Goal: Task Accomplishment & Management: Manage account settings

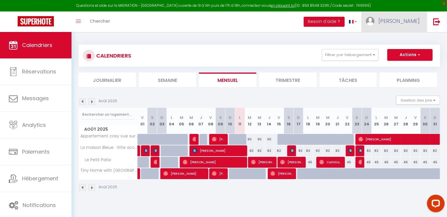
click at [410, 22] on span "[PERSON_NAME]" at bounding box center [398, 20] width 41 height 7
click at [398, 41] on link "Paramètres" at bounding box center [403, 41] width 44 height 10
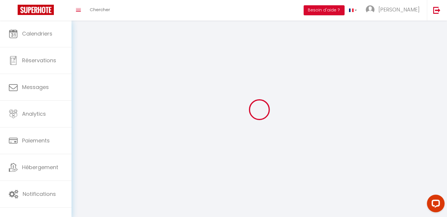
type input "[PERSON_NAME]"
type input "PUPILLE"
type input "0750530345"
type input "[STREET_ADDRESS]"
type input "58200"
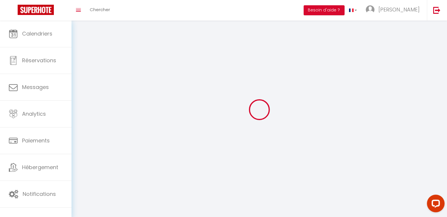
type input "COSNE-[GEOGRAPHIC_DATA]"
type input "oACvBSdY8CuYfvXfwKOg9Ww6P"
type input "uN5jXpseqHqgr10tmqB83faGc"
select select "1"
select select "28"
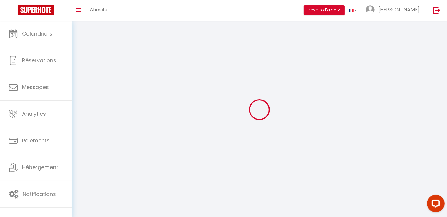
select select "fr"
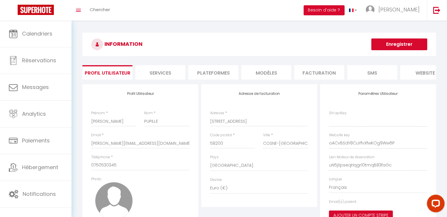
type input "oACvBSdY8CuYfvXfwKOg9Ww6P"
type input "uN5jXpseqHqgr10tmqB83faGc"
type input "[URL][DOMAIN_NAME]"
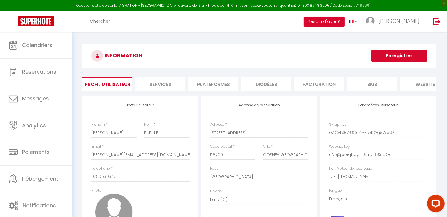
click at [219, 83] on li "Plateformes" at bounding box center [213, 84] width 50 height 14
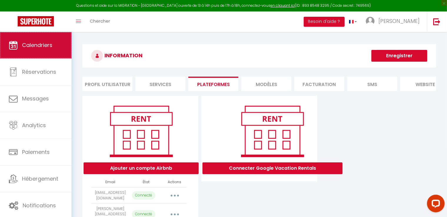
click at [42, 49] on span "Calendriers" at bounding box center [37, 44] width 30 height 7
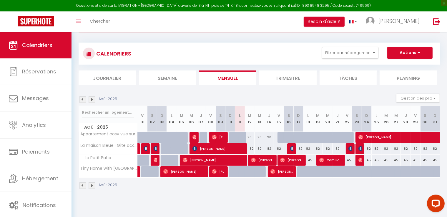
scroll to position [28, 0]
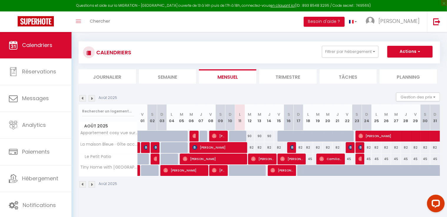
click at [92, 99] on img at bounding box center [91, 98] width 6 height 6
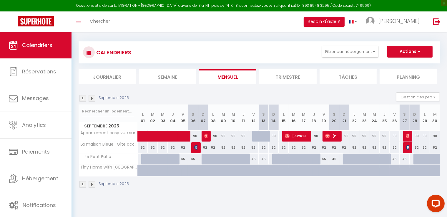
click at [91, 97] on img at bounding box center [91, 98] width 6 height 6
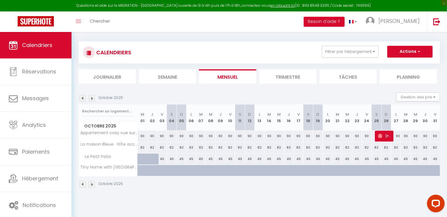
click at [183, 159] on div "45" at bounding box center [181, 159] width 10 height 11
type input "45"
type input "Dim 05 Octobre 2025"
type input "Lun 06 Octobre 2025"
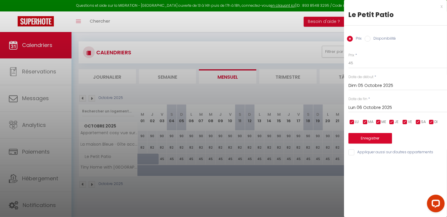
click at [367, 39] on input "Disponibilité" at bounding box center [367, 39] width 6 height 6
radio input "true"
radio input "false"
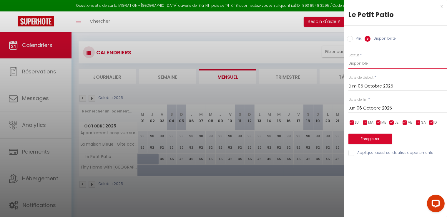
click at [348, 58] on select "Disponible Indisponible" at bounding box center [397, 63] width 98 height 11
select select "0"
click option "Indisponible" at bounding box center [0, 0] width 0 height 0
click at [369, 106] on input "Lun 06 Octobre 2025" at bounding box center [397, 109] width 98 height 8
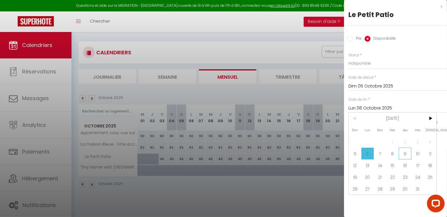
click at [406, 157] on span "9" at bounding box center [404, 154] width 13 height 12
type input "Jeu 09 Octobre 2025"
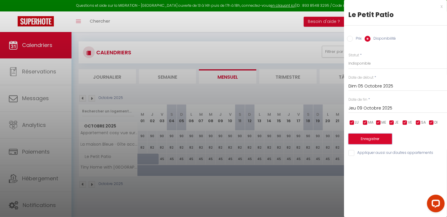
click at [378, 141] on button "Enregistrer" at bounding box center [370, 139] width 44 height 11
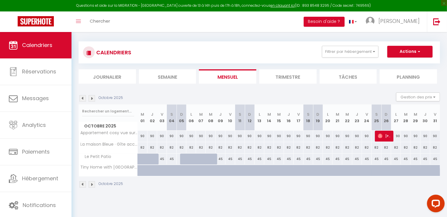
click at [83, 97] on img at bounding box center [82, 98] width 6 height 6
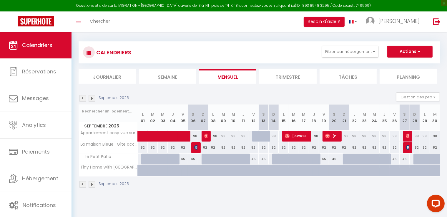
click at [93, 97] on img at bounding box center [91, 98] width 6 height 6
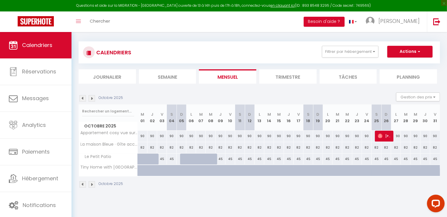
click at [222, 159] on div "45" at bounding box center [220, 159] width 10 height 11
select select "1"
type input "Jeu 09 Octobre 2025"
type input "Ven 10 Octobre 2025"
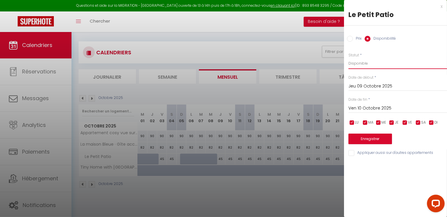
click at [348, 58] on select "Disponible Indisponible" at bounding box center [397, 63] width 98 height 11
select select "0"
click option "Indisponible" at bounding box center [0, 0] width 0 height 0
click at [373, 140] on button "Enregistrer" at bounding box center [370, 139] width 44 height 11
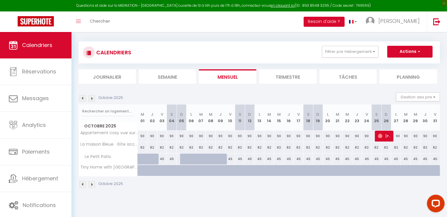
click at [250, 158] on div "45" at bounding box center [250, 159] width 10 height 11
select select "1"
type input "Dim 12 Octobre 2025"
type input "Lun 13 Octobre 2025"
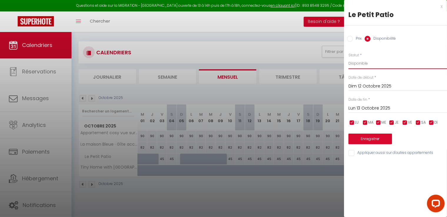
click at [348, 58] on select "Disponible Indisponible" at bounding box center [397, 63] width 98 height 11
select select "0"
click option "Indisponible" at bounding box center [0, 0] width 0 height 0
click at [364, 108] on input "Lun 13 Octobre 2025" at bounding box center [397, 109] width 98 height 8
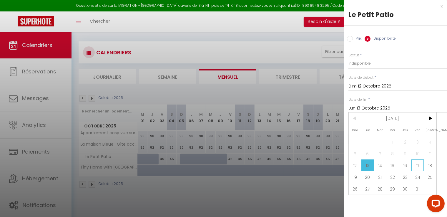
click at [421, 166] on span "17" at bounding box center [417, 166] width 13 height 12
type input "Ven 17 Octobre 2025"
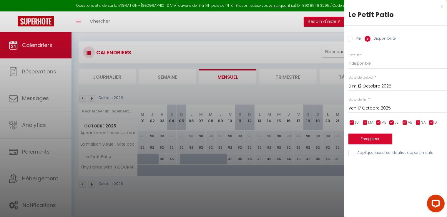
click at [382, 141] on button "Enregistrer" at bounding box center [370, 139] width 44 height 11
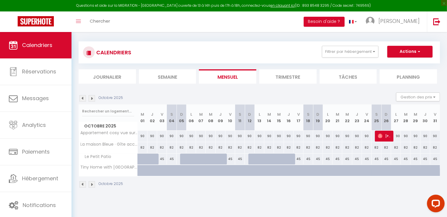
click at [318, 160] on div "45" at bounding box center [318, 159] width 10 height 11
select select "1"
type input "Dim 19 Octobre 2025"
type input "Lun 20 Octobre 2025"
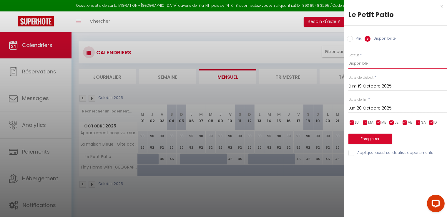
click at [348, 58] on select "Disponible Indisponible" at bounding box center [397, 63] width 98 height 11
select select "0"
click option "Indisponible" at bounding box center [0, 0] width 0 height 0
click at [362, 109] on input "Lun 20 Octobre 2025" at bounding box center [397, 109] width 98 height 8
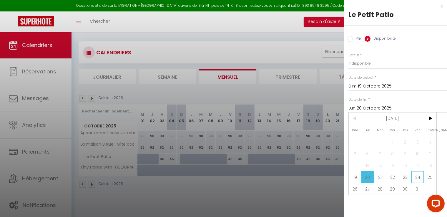
click at [417, 180] on span "24" at bounding box center [417, 177] width 13 height 12
type input "Ven 24 Octobre 2025"
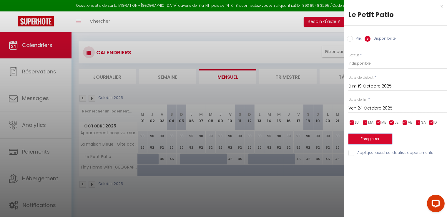
click at [383, 141] on button "Enregistrer" at bounding box center [370, 139] width 44 height 11
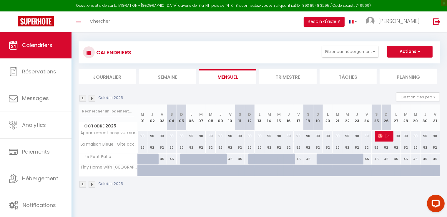
click at [386, 158] on div "45" at bounding box center [386, 159] width 10 height 11
select select "1"
type input "Dim 26 Octobre 2025"
type input "Lun 27 Octobre 2025"
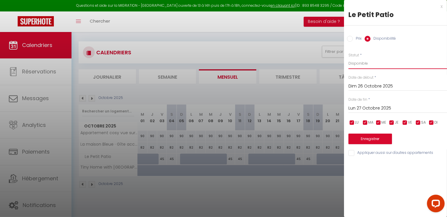
click at [348, 58] on select "Disponible Indisponible" at bounding box center [397, 63] width 98 height 11
select select "0"
click option "Indisponible" at bounding box center [0, 0] width 0 height 0
click at [369, 108] on input "Lun 27 Octobre 2025" at bounding box center [397, 109] width 98 height 8
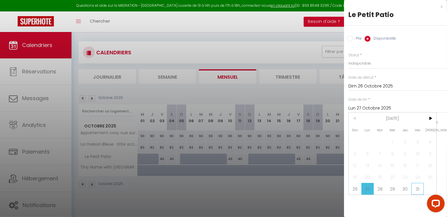
click at [416, 187] on span "31" at bounding box center [417, 189] width 13 height 12
type input "Ven 31 Octobre 2025"
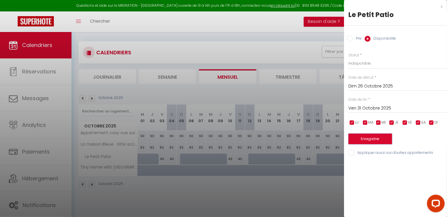
click at [386, 141] on button "Enregistrer" at bounding box center [370, 139] width 44 height 11
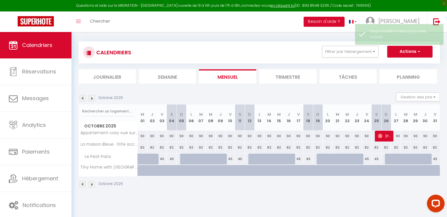
click at [91, 99] on img at bounding box center [91, 98] width 6 height 6
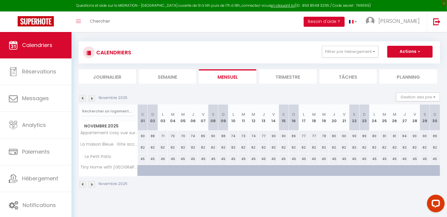
click at [154, 160] on div "45" at bounding box center [153, 159] width 10 height 11
select select "1"
type input "Dim 02 Novembre 2025"
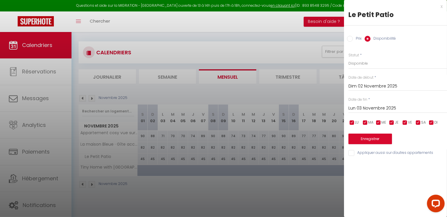
click at [373, 108] on input "Lun 03 Novembre 2025" at bounding box center [397, 109] width 98 height 8
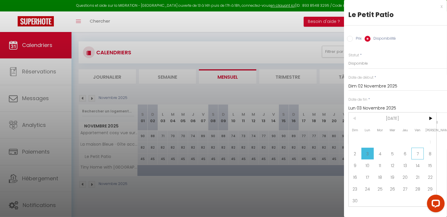
click at [417, 153] on span "7" at bounding box center [417, 154] width 13 height 12
type input "Ven 07 Novembre 2025"
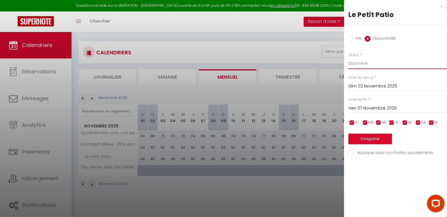
click at [348, 58] on select "Disponible Indisponible" at bounding box center [397, 63] width 98 height 11
select select "0"
click option "Indisponible" at bounding box center [0, 0] width 0 height 0
click at [369, 140] on button "Enregistrer" at bounding box center [370, 139] width 44 height 11
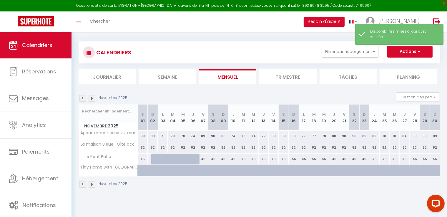
click at [223, 159] on div "45" at bounding box center [223, 159] width 10 height 11
select select "1"
type input "Dim 09 Novembre 2025"
type input "Lun 10 Novembre 2025"
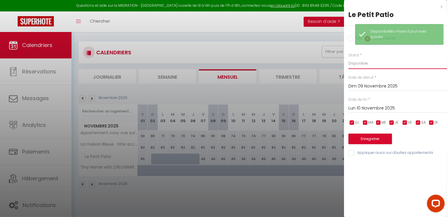
click at [348, 58] on select "Disponible Indisponible" at bounding box center [397, 63] width 98 height 11
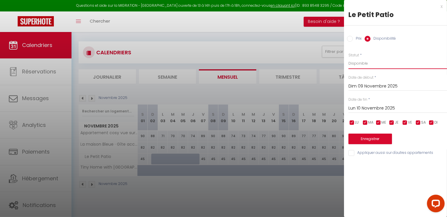
select select "0"
click option "Indisponible" at bounding box center [0, 0] width 0 height 0
click at [364, 109] on input "Lun 10 Novembre 2025" at bounding box center [397, 109] width 98 height 8
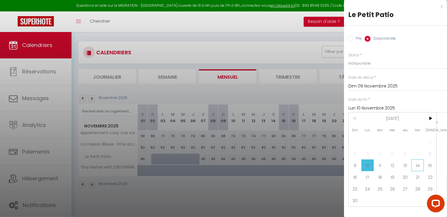
click at [415, 166] on span "14" at bounding box center [417, 166] width 13 height 12
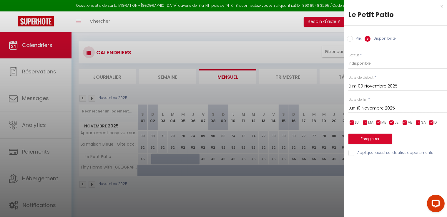
type input "Ven 14 Novembre 2025"
click at [382, 140] on button "Enregistrer" at bounding box center [370, 139] width 44 height 11
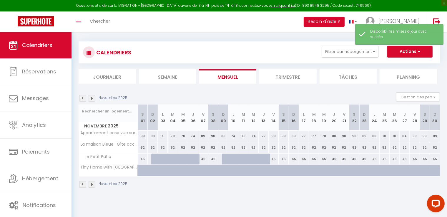
click at [292, 159] on div "45" at bounding box center [293, 159] width 10 height 11
select select "1"
type input "Dim 16 Novembre 2025"
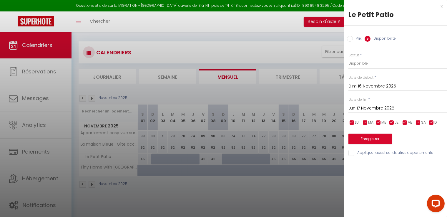
click at [362, 108] on input "Lun 17 Novembre 2025" at bounding box center [397, 109] width 98 height 8
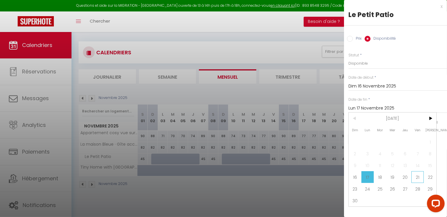
click at [418, 175] on span "21" at bounding box center [417, 177] width 13 height 12
type input "[DATE]"
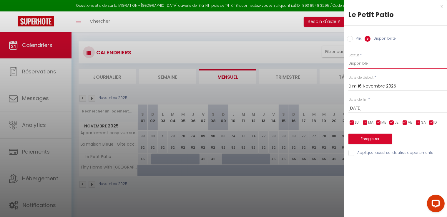
click at [348, 58] on select "Disponible Indisponible" at bounding box center [397, 63] width 98 height 11
select select "0"
click option "Indisponible" at bounding box center [0, 0] width 0 height 0
click at [371, 139] on button "Enregistrer" at bounding box center [370, 139] width 44 height 11
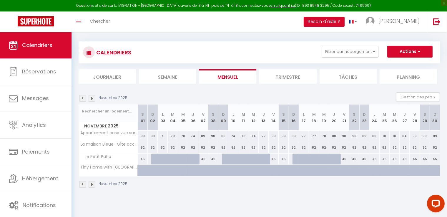
click at [365, 157] on div "45" at bounding box center [364, 159] width 10 height 11
select select "1"
type input "Dim 23 Novembre 2025"
type input "Lun 24 Novembre 2025"
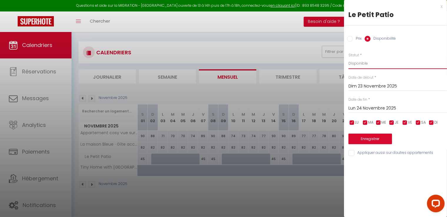
click at [348, 58] on select "Disponible Indisponible" at bounding box center [397, 63] width 98 height 11
select select "0"
click option "Indisponible" at bounding box center [0, 0] width 0 height 0
click at [365, 108] on input "Lun 24 Novembre 2025" at bounding box center [397, 109] width 98 height 8
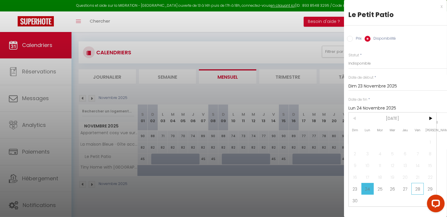
click at [416, 189] on span "28" at bounding box center [417, 189] width 13 height 12
type input "[DATE]"
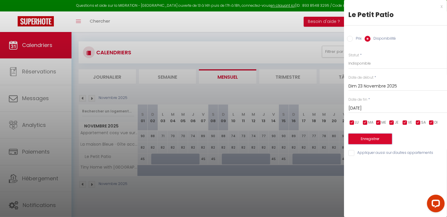
click at [382, 138] on button "Enregistrer" at bounding box center [370, 139] width 44 height 11
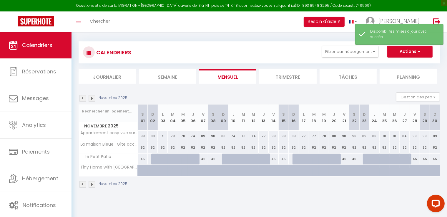
click at [435, 160] on div "45" at bounding box center [434, 159] width 10 height 11
select select "1"
type input "Dim 30 Novembre 2025"
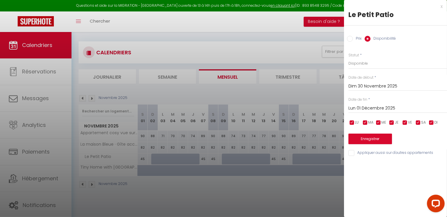
click at [379, 109] on input "Lun 01 Décembre 2025" at bounding box center [397, 109] width 98 height 8
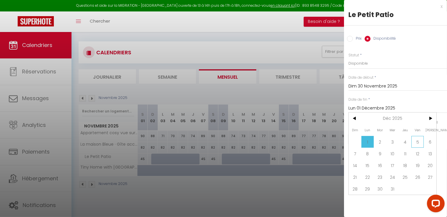
click at [415, 142] on span "5" at bounding box center [417, 142] width 13 height 12
type input "Ven 05 Décembre 2025"
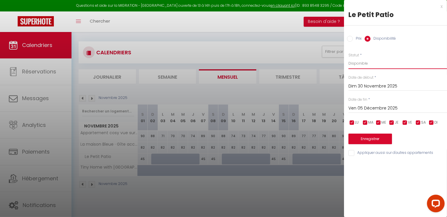
click at [348, 58] on select "Disponible Indisponible" at bounding box center [397, 63] width 98 height 11
select select "0"
click option "Indisponible" at bounding box center [0, 0] width 0 height 0
click at [370, 136] on button "Enregistrer" at bounding box center [370, 139] width 44 height 11
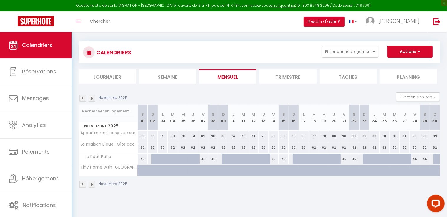
click at [94, 98] on img at bounding box center [91, 98] width 6 height 6
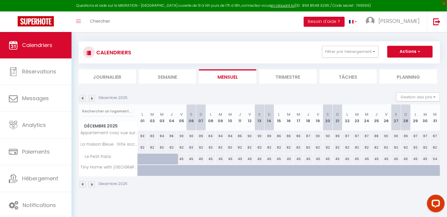
click at [201, 159] on div "45" at bounding box center [201, 159] width 10 height 11
select select "1"
type input "Dim 07 Décembre 2025"
type input "Lun 08 Décembre 2025"
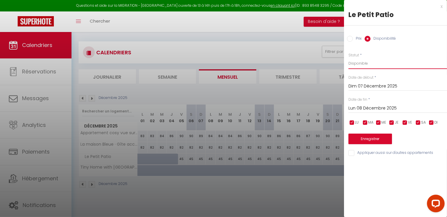
click at [348, 58] on select "Disponible Indisponible" at bounding box center [397, 63] width 98 height 11
select select "0"
click option "Indisponible" at bounding box center [0, 0] width 0 height 0
click at [366, 109] on input "Lun 08 Décembre 2025" at bounding box center [397, 109] width 98 height 8
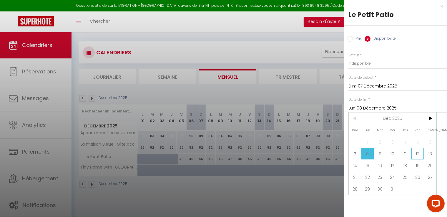
click at [421, 158] on span "12" at bounding box center [417, 154] width 13 height 12
type input "Ven 12 Décembre 2025"
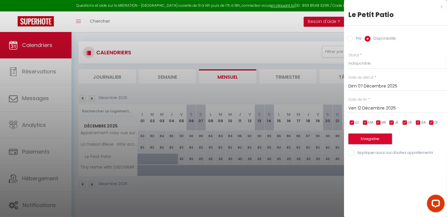
click at [377, 138] on button "Enregistrer" at bounding box center [370, 139] width 44 height 11
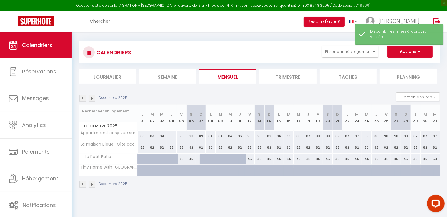
click at [269, 158] on div "45" at bounding box center [269, 159] width 10 height 11
select select "1"
type input "Dim 14 Décembre 2025"
type input "Lun 15 Décembre 2025"
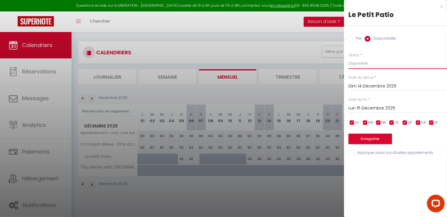
click at [348, 58] on select "Disponible Indisponible" at bounding box center [397, 63] width 98 height 11
select select "0"
click option "Indisponible" at bounding box center [0, 0] width 0 height 0
click at [363, 106] on input "Lun 15 Décembre 2025" at bounding box center [397, 109] width 98 height 8
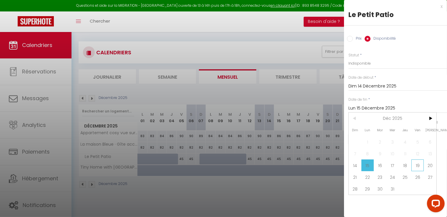
click at [416, 168] on span "19" at bounding box center [417, 166] width 13 height 12
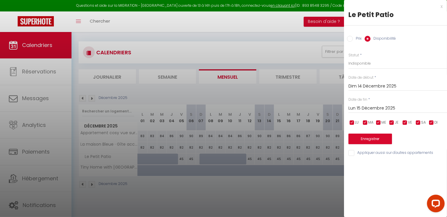
type input "Ven 19 Décembre 2025"
click at [385, 141] on button "Enregistrer" at bounding box center [370, 139] width 44 height 11
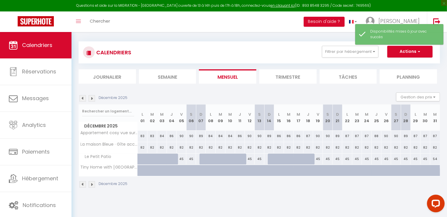
click at [338, 159] on div "45" at bounding box center [337, 159] width 10 height 11
select select "1"
type input "Dim 21 Décembre 2025"
type input "Lun 22 Décembre 2025"
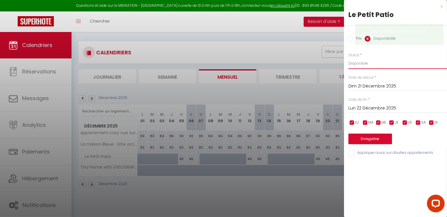
click at [348, 58] on select "Disponible Indisponible" at bounding box center [397, 63] width 98 height 11
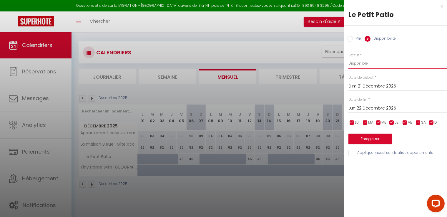
select select "0"
click option "Indisponible" at bounding box center [0, 0] width 0 height 0
click at [367, 109] on input "Lun 22 Décembre 2025" at bounding box center [397, 109] width 98 height 8
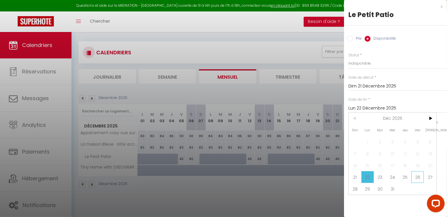
click at [421, 180] on span "26" at bounding box center [417, 177] width 13 height 12
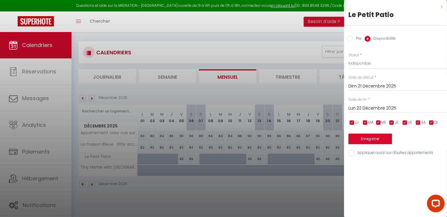
type input "Ven 26 Décembre 2025"
click at [387, 140] on button "Enregistrer" at bounding box center [370, 139] width 44 height 11
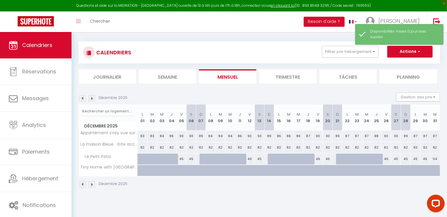
click at [404, 157] on div "45" at bounding box center [405, 159] width 10 height 11
select select "1"
type input "Dim 28 Décembre 2025"
type input "Lun 29 Décembre 2025"
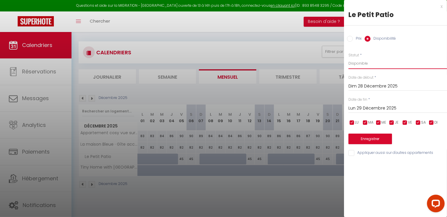
click at [348, 58] on select "Disponible Indisponible" at bounding box center [397, 63] width 98 height 11
select select "0"
click option "Indisponible" at bounding box center [0, 0] width 0 height 0
click at [368, 108] on input "Lun 29 Décembre 2025" at bounding box center [397, 109] width 98 height 8
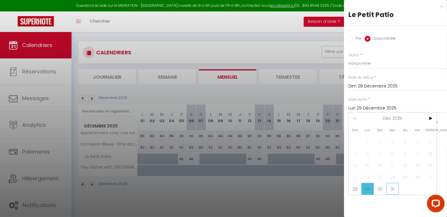
click at [391, 189] on span "31" at bounding box center [392, 189] width 13 height 12
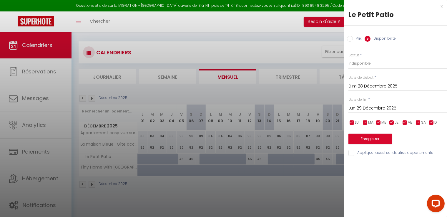
type input "Mer 31 Décembre 2025"
click at [380, 138] on button "Enregistrer" at bounding box center [370, 139] width 44 height 11
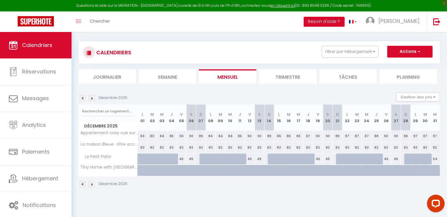
click at [83, 98] on img at bounding box center [82, 98] width 6 height 6
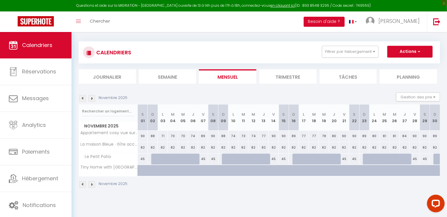
click at [83, 98] on img at bounding box center [82, 98] width 6 height 6
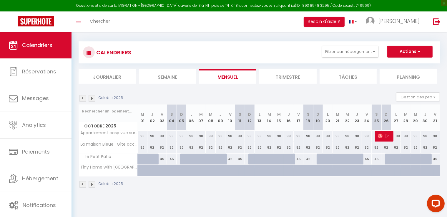
click at [292, 76] on li "Trimestre" at bounding box center [287, 76] width 57 height 14
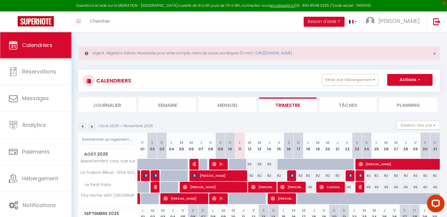
click at [48, 47] on span "Calendriers" at bounding box center [37, 44] width 30 height 7
